Goal: Find specific page/section: Find specific page/section

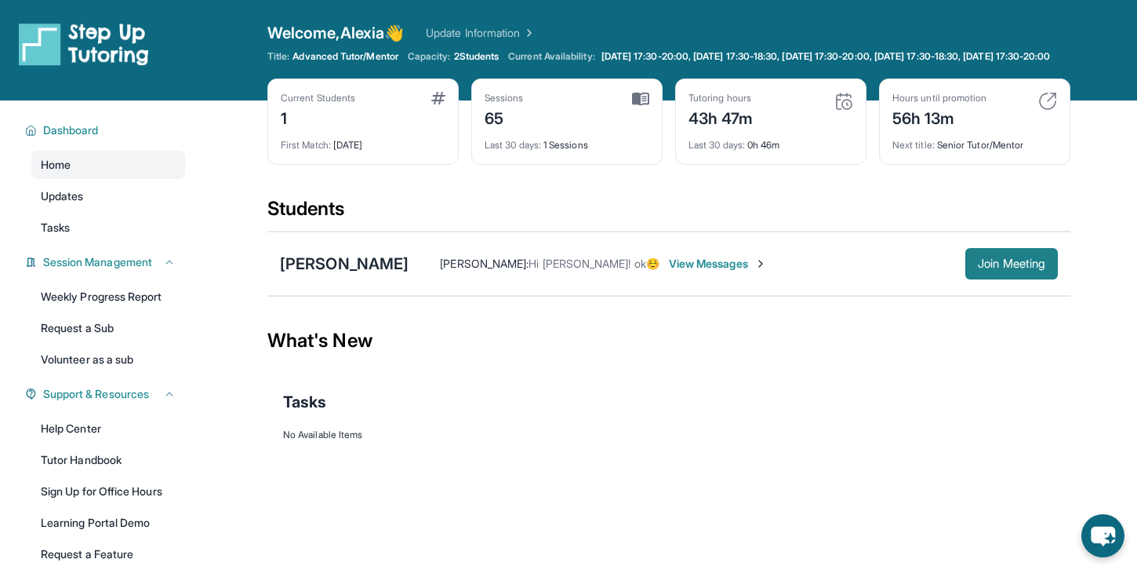
click at [1023, 279] on button "Join Meeting" at bounding box center [1012, 263] width 93 height 31
click at [127, 308] on link "Weekly Progress Report" at bounding box center [108, 296] width 154 height 28
click at [1047, 111] on img at bounding box center [1048, 101] width 19 height 19
click at [1043, 108] on img at bounding box center [1048, 101] width 19 height 19
